Goal: Information Seeking & Learning: Learn about a topic

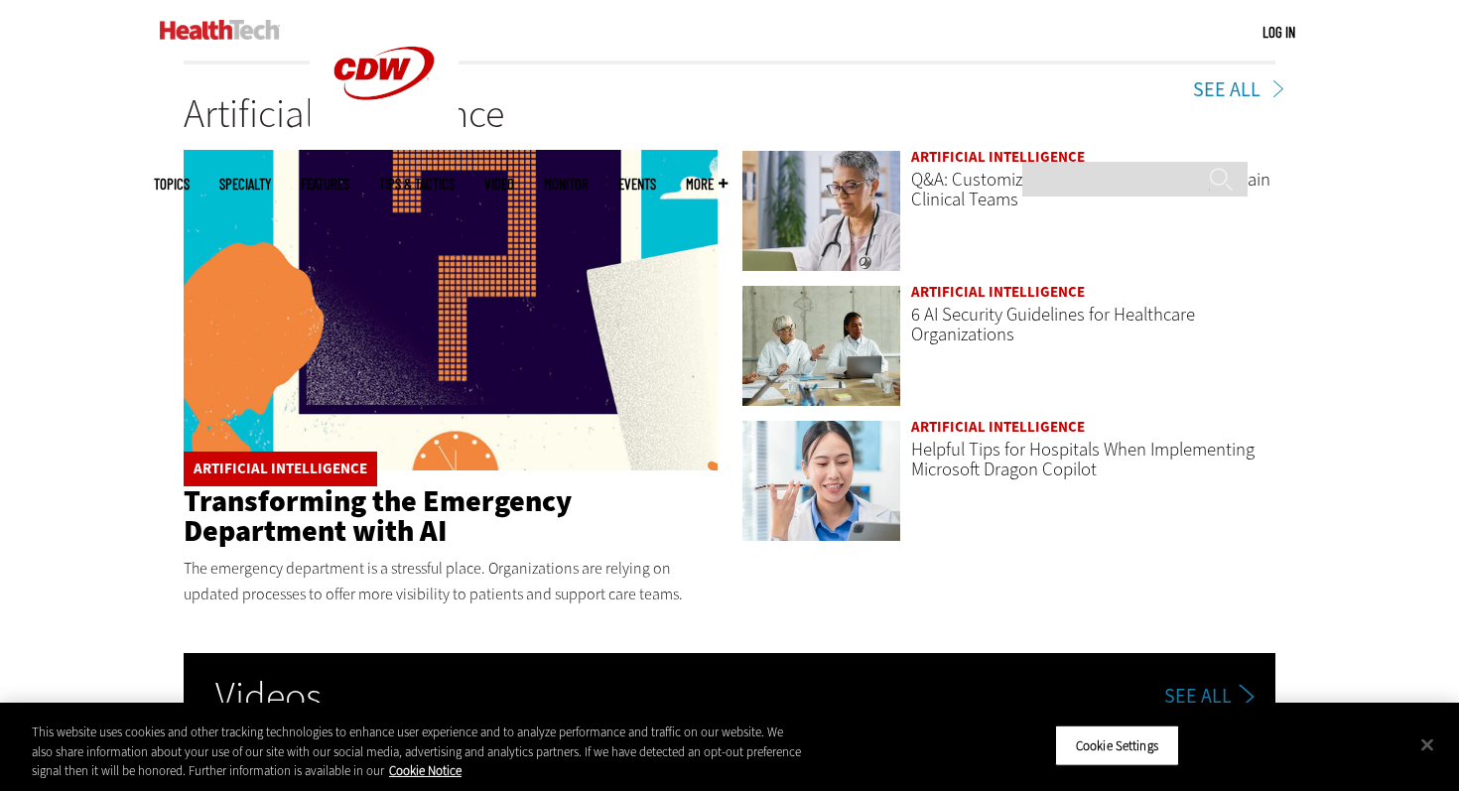
click at [981, 432] on link "Artificial Intelligence" at bounding box center [998, 427] width 174 height 20
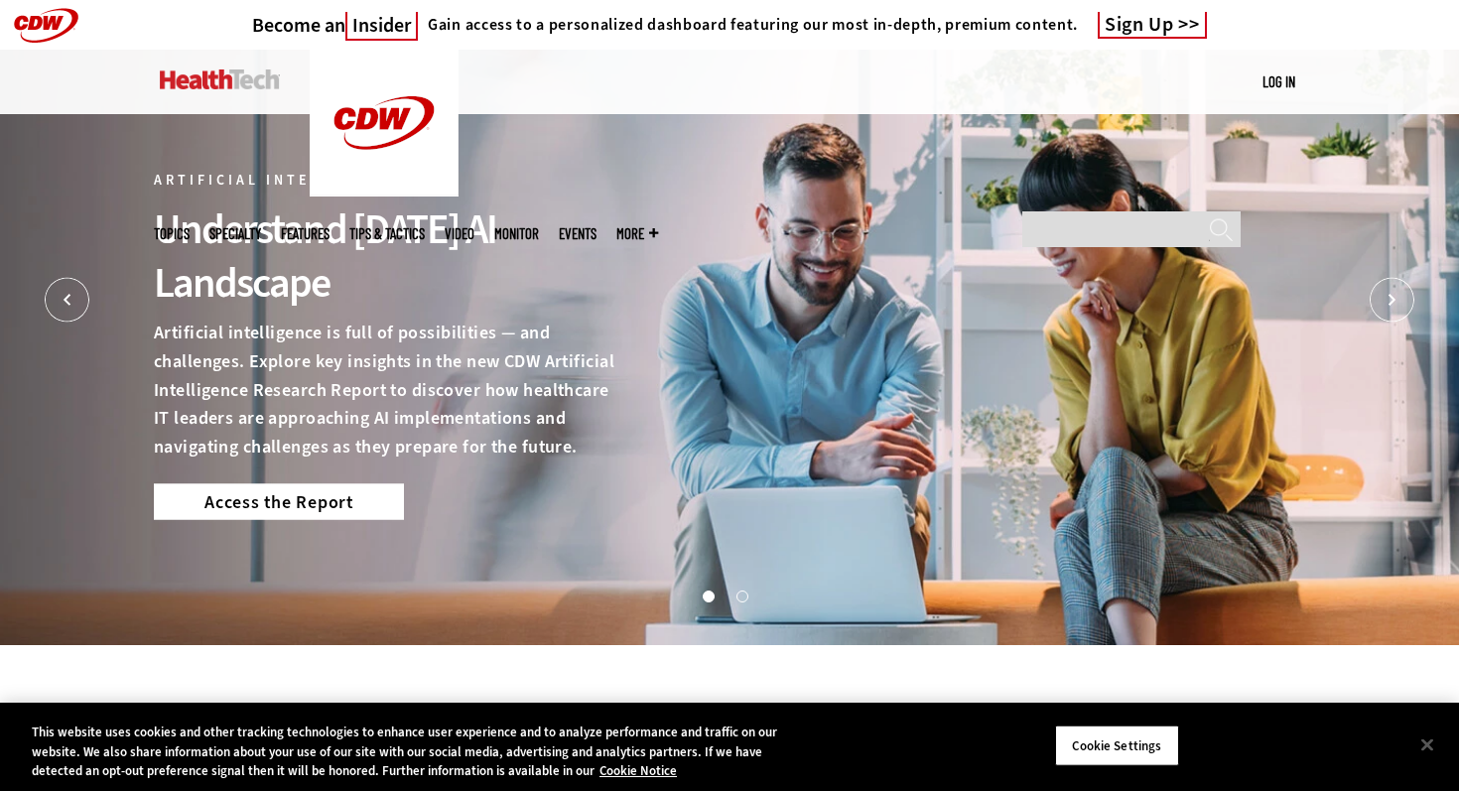
click at [244, 508] on link "Access the Report" at bounding box center [279, 501] width 250 height 36
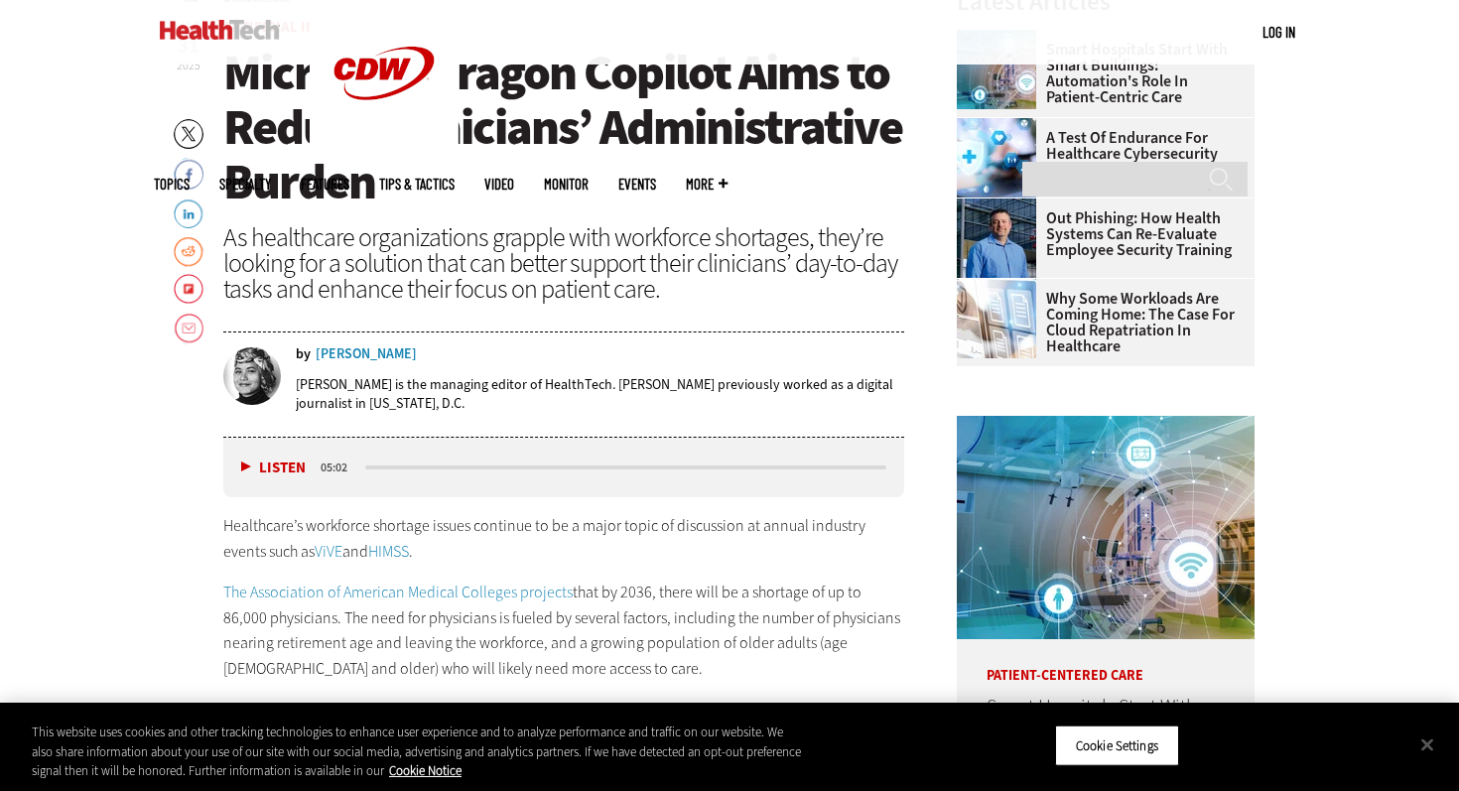
scroll to position [672, 0]
